Goal: Navigation & Orientation: Find specific page/section

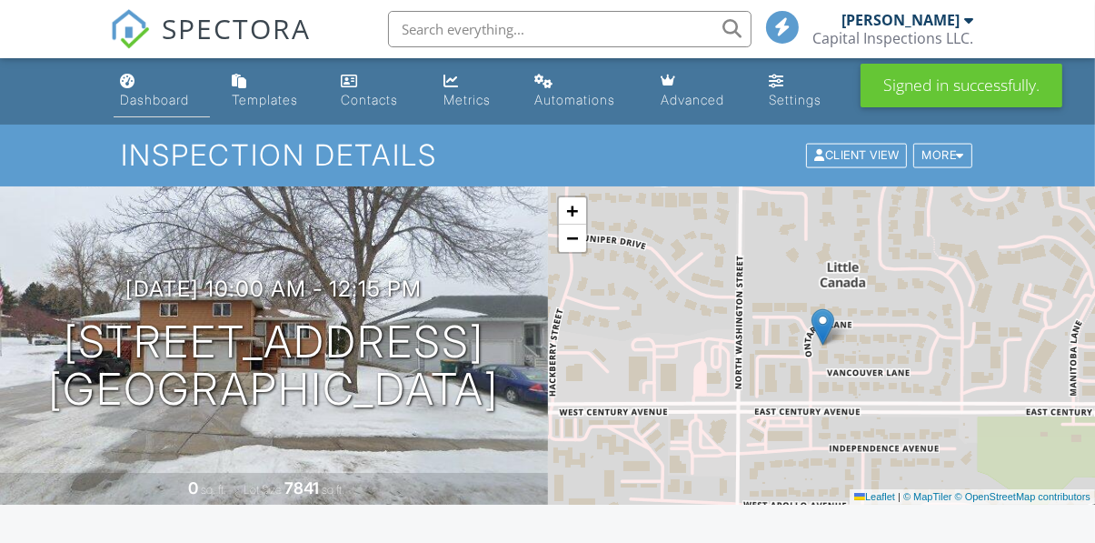
click at [126, 87] on div "Dashboard" at bounding box center [128, 81] width 15 height 15
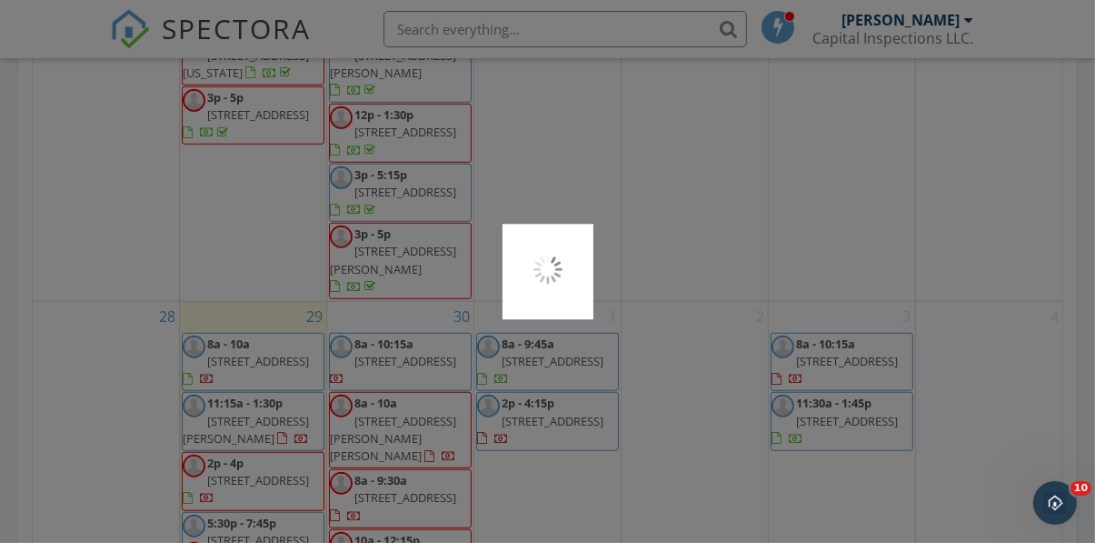
scroll to position [1212, 0]
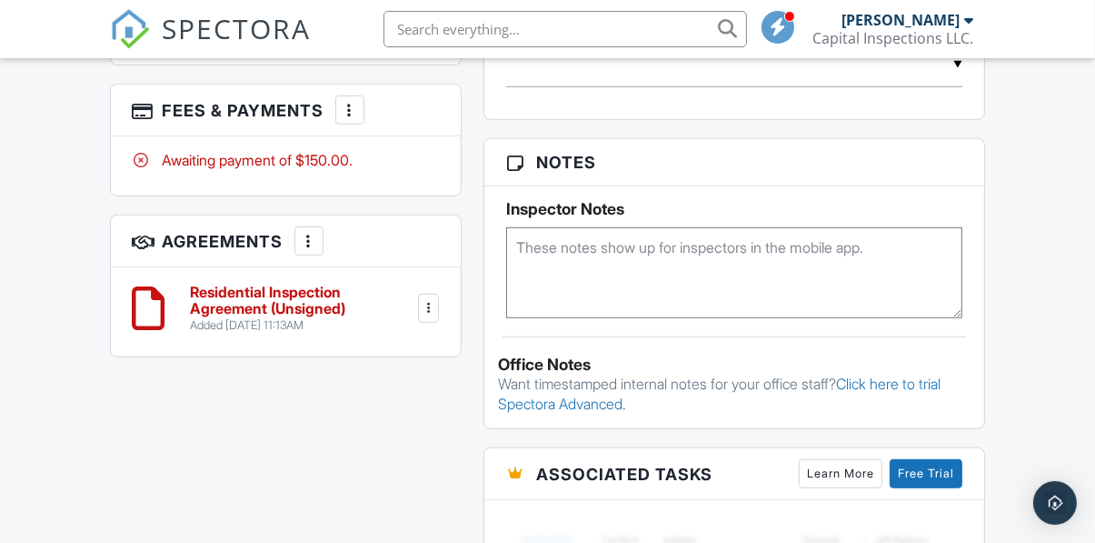
scroll to position [1134, 0]
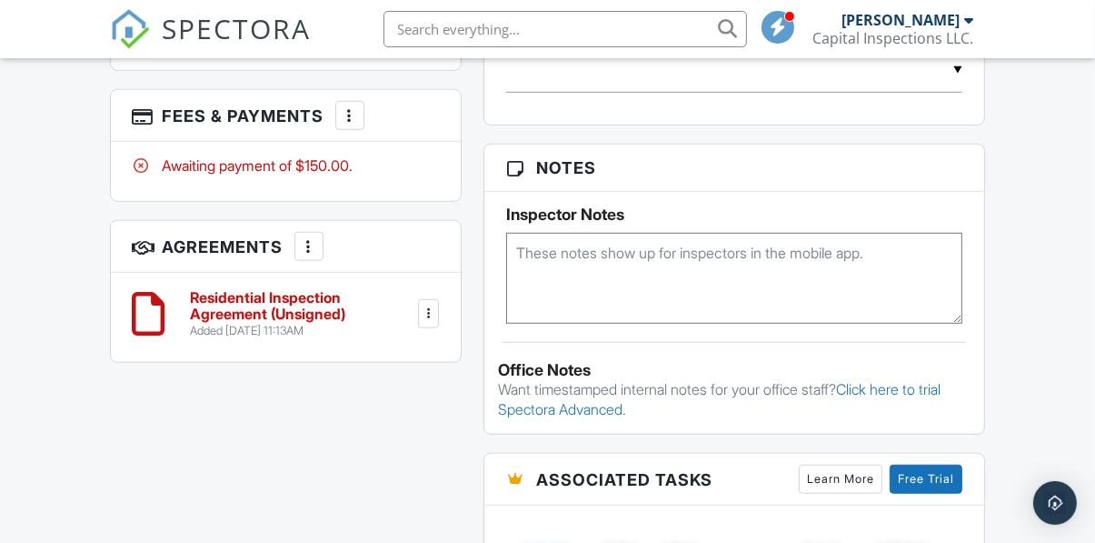
click at [431, 309] on div at bounding box center [428, 314] width 18 height 18
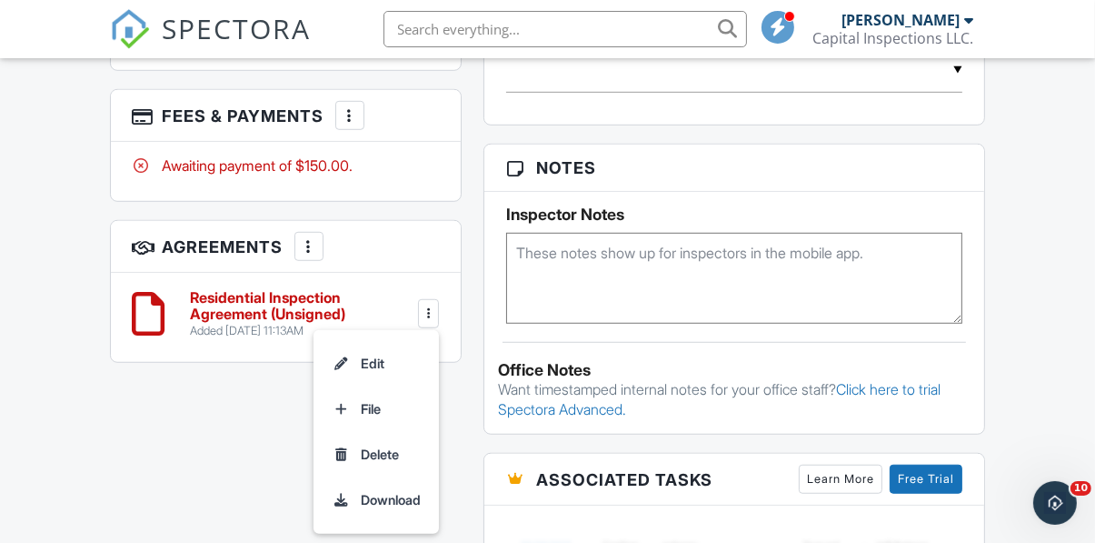
scroll to position [0, 0]
click at [402, 458] on li "Delete" at bounding box center [377, 454] width 104 height 45
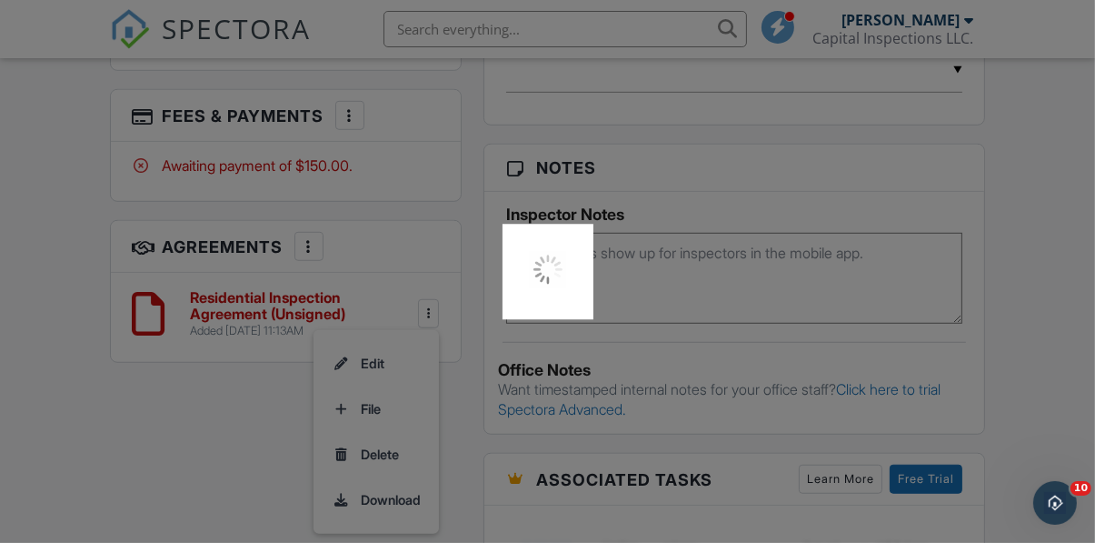
scroll to position [1211, 0]
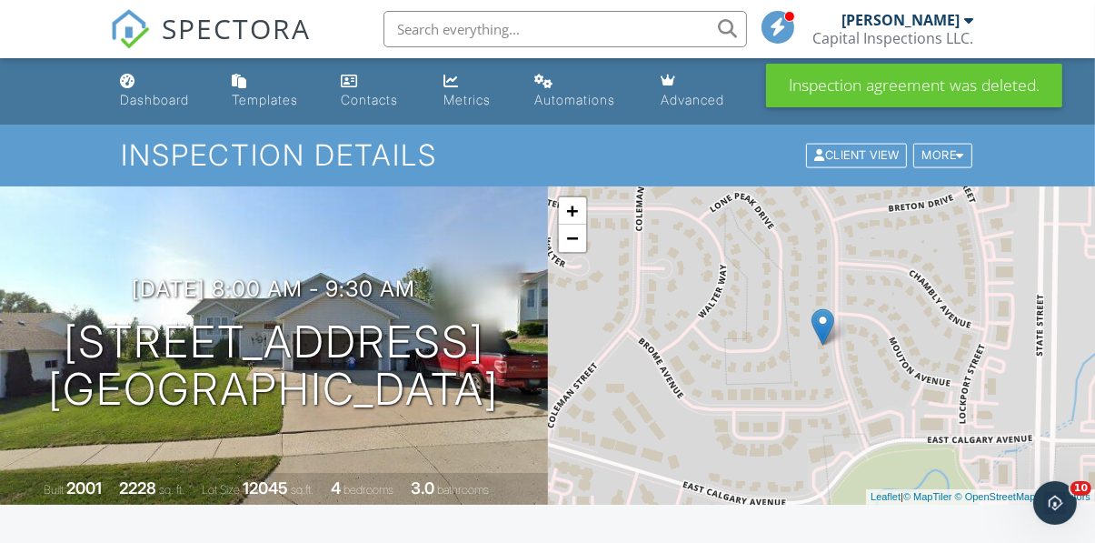
click at [459, 95] on div "Metrics" at bounding box center [467, 99] width 47 height 15
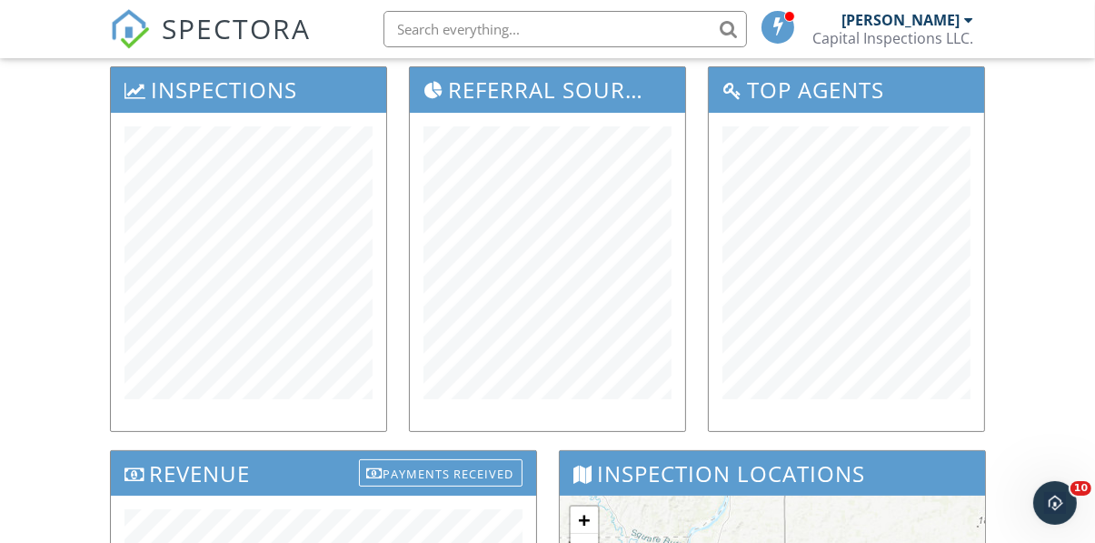
scroll to position [250, 0]
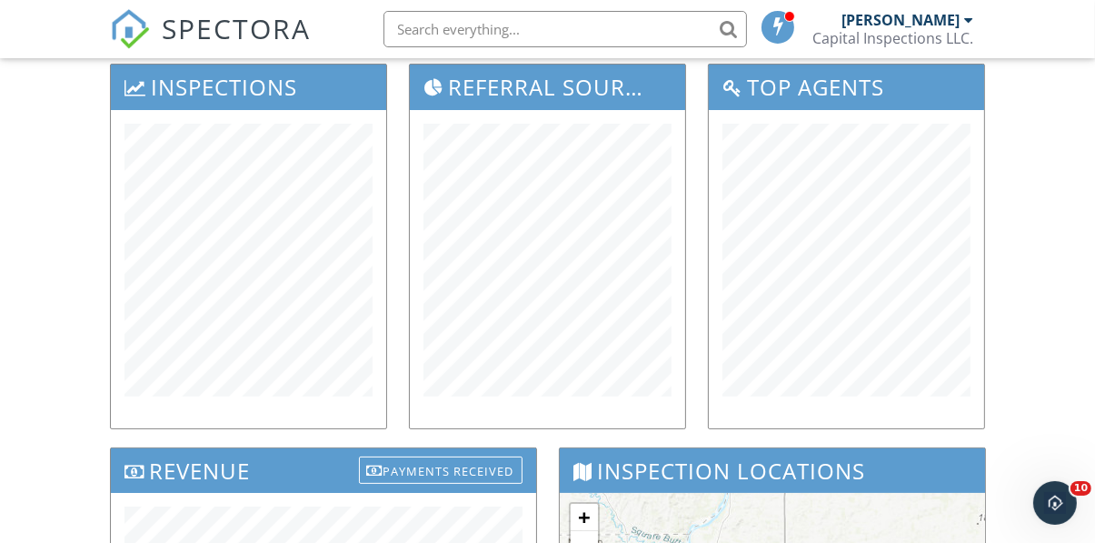
click at [38, 207] on div "Dashboard Templates Contacts Metrics Automations Advanced Settings Support Cent…" at bounding box center [547, 486] width 1095 height 1357
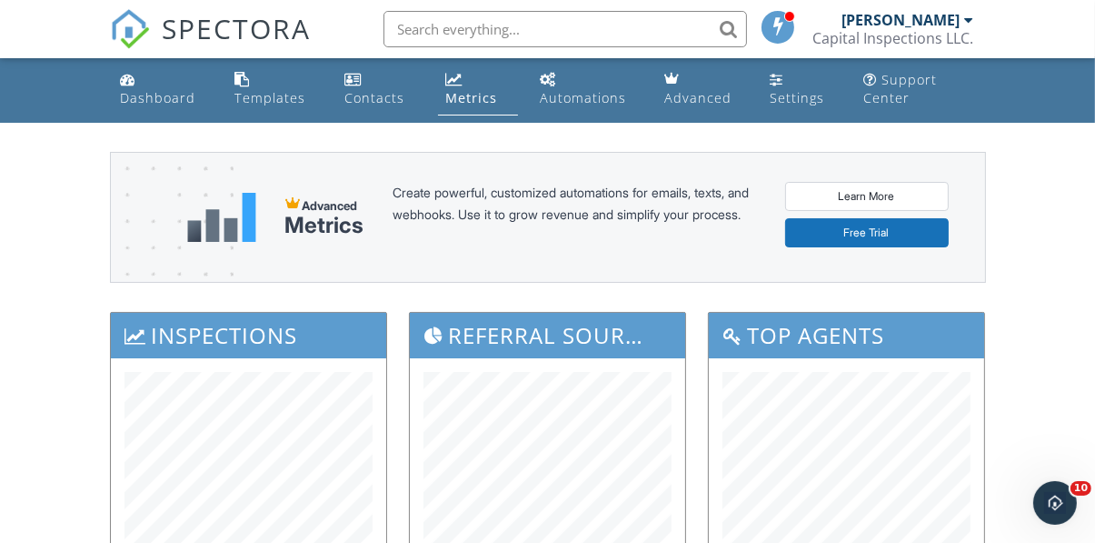
scroll to position [0, 0]
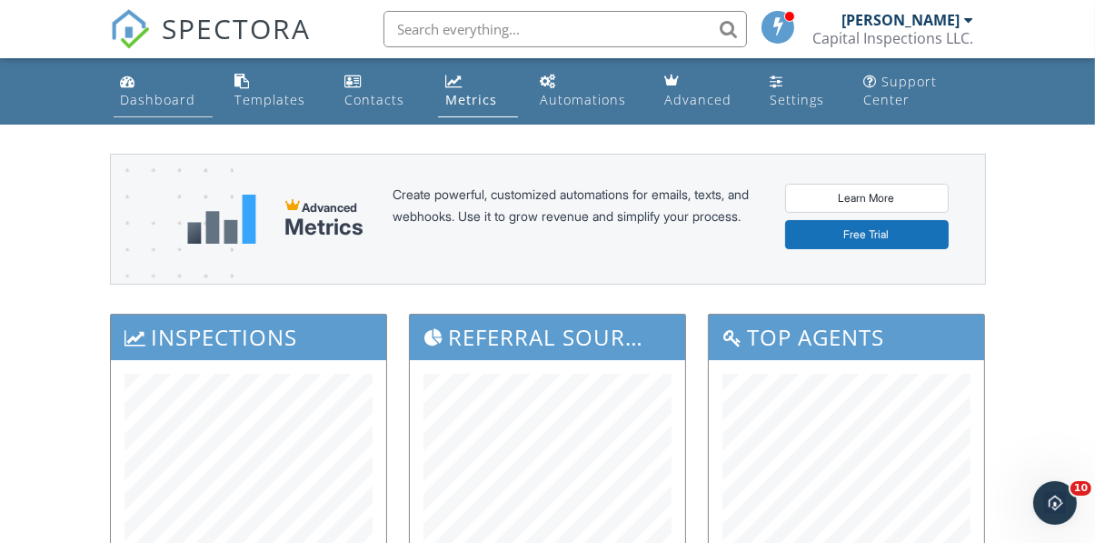
click at [133, 93] on div "Dashboard" at bounding box center [158, 99] width 75 height 17
